Goal: Task Accomplishment & Management: Manage account settings

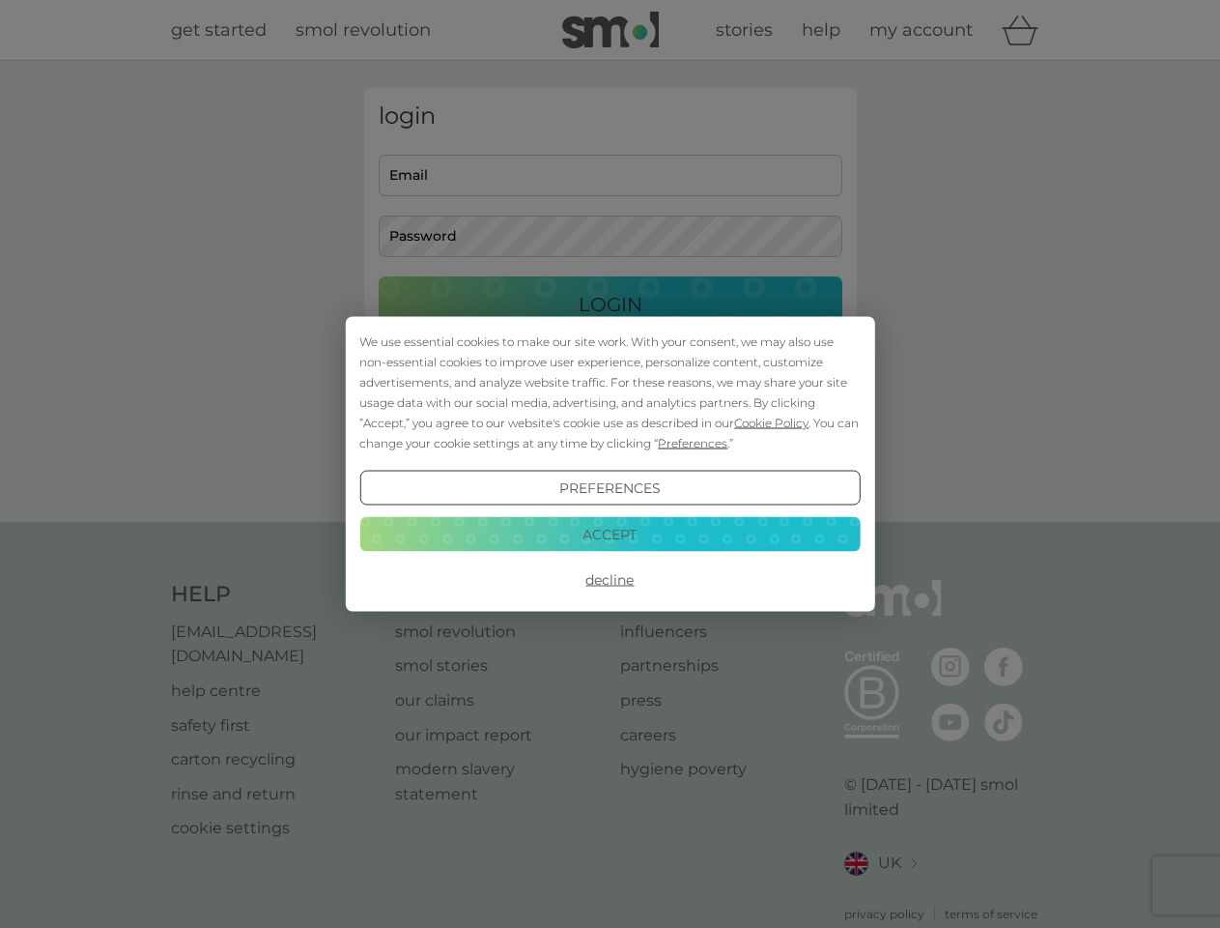
click at [772, 422] on span "Cookie Policy" at bounding box center [771, 423] width 74 height 14
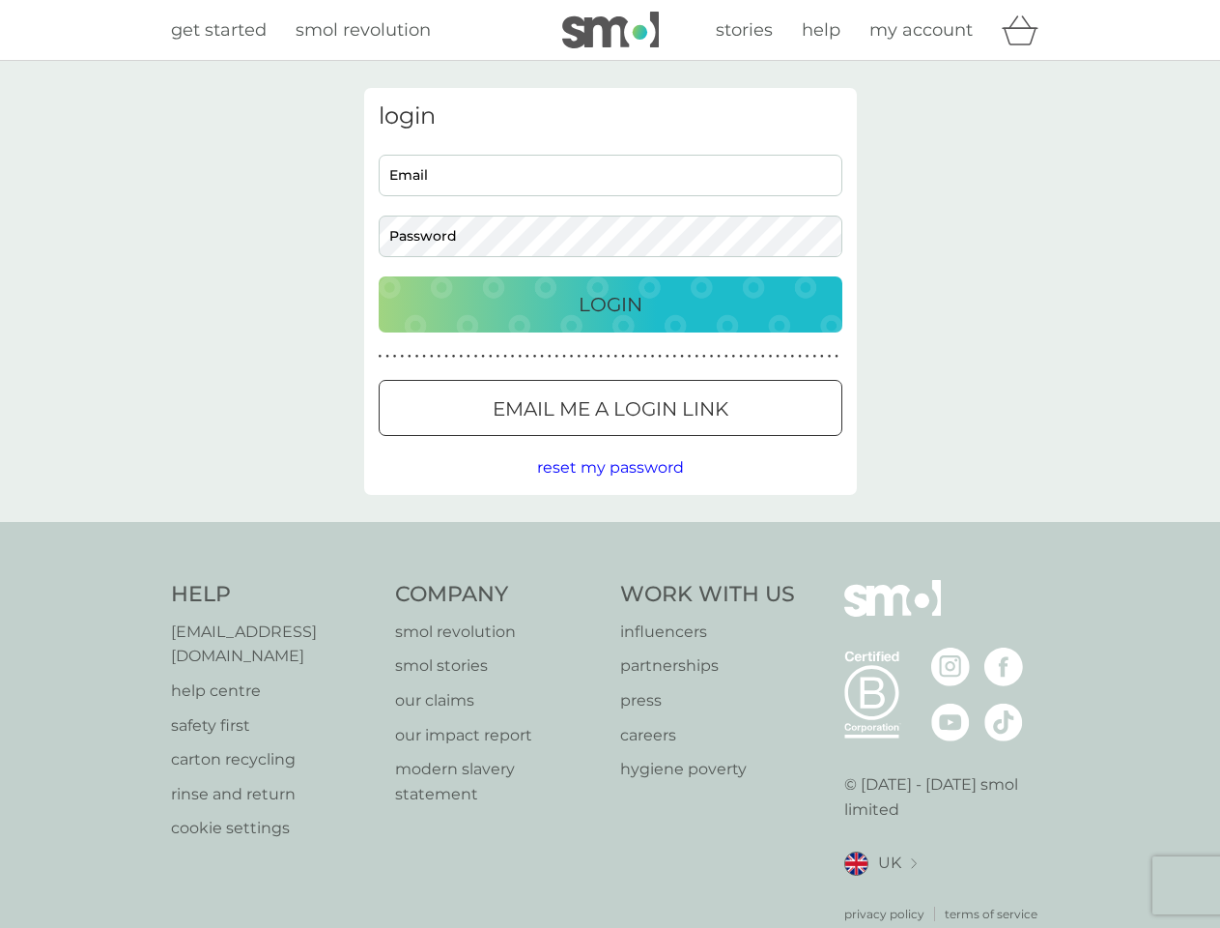
click at [691, 443] on div "login Email Password Login ● ● ● ● ● ● ● ● ● ● ● ● ● ● ● ● ● ● ● ● ● ● ● ● ● ● …" at bounding box center [610, 291] width 493 height 407
click at [610, 488] on div "login Email Password Login ● ● ● ● ● ● ● ● ● ● ● ● ● ● ● ● ● ● ● ● ● ● ● ● ● ● …" at bounding box center [610, 291] width 493 height 407
click at [610, 580] on div "Help [EMAIL_ADDRESS][DOMAIN_NAME] help centre safety first carton recycling rin…" at bounding box center [610, 751] width 879 height 343
click at [610, 533] on div "Help [EMAIL_ADDRESS][DOMAIN_NAME] help centre safety first carton recycling rin…" at bounding box center [610, 751] width 1220 height 459
